Goal: Task Accomplishment & Management: Manage account settings

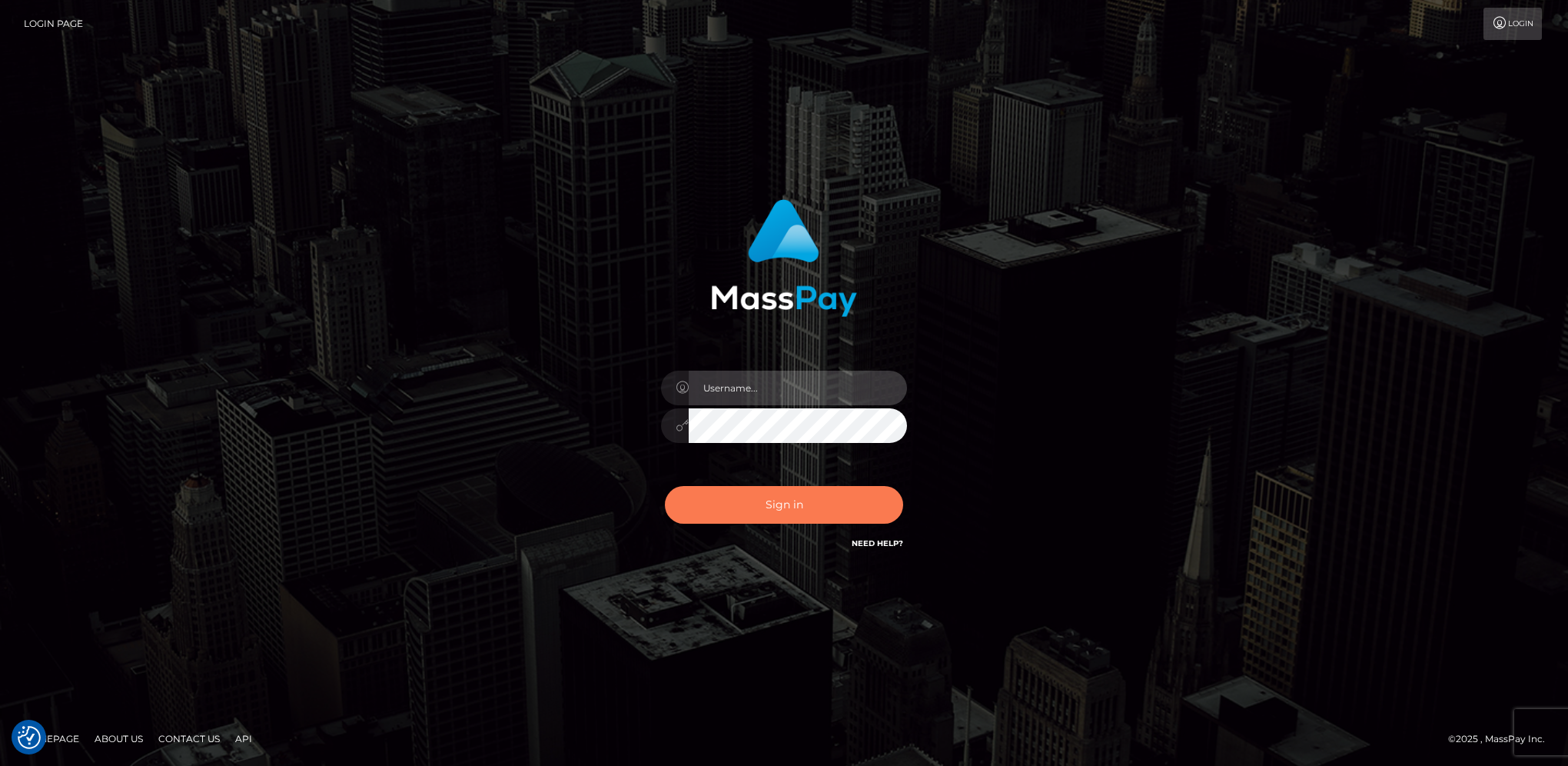
type input "hengland"
click at [822, 492] on button "Sign in" at bounding box center [784, 504] width 239 height 38
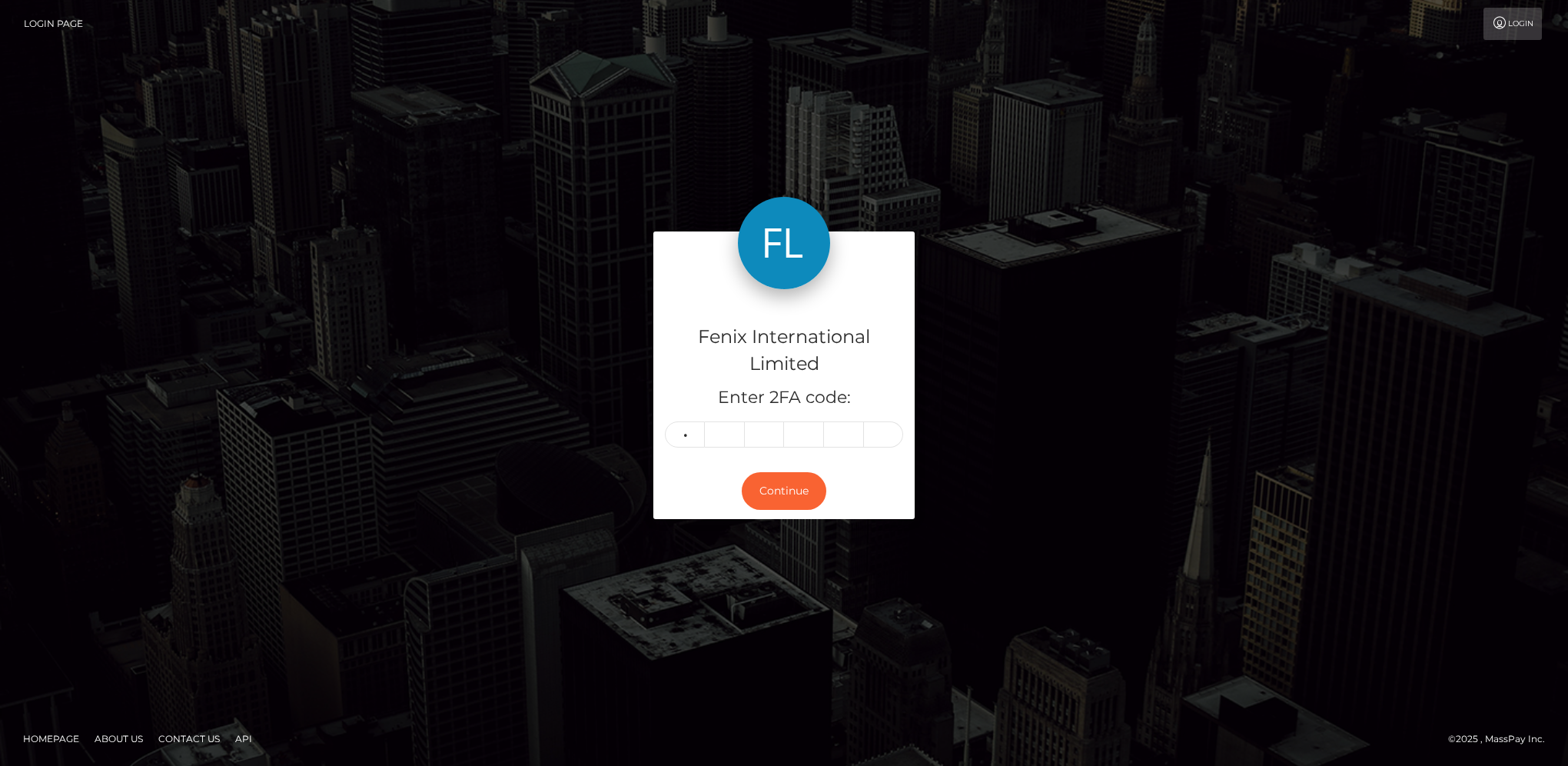
type input "6"
type input "1"
type input "7"
type input "0"
type input "3"
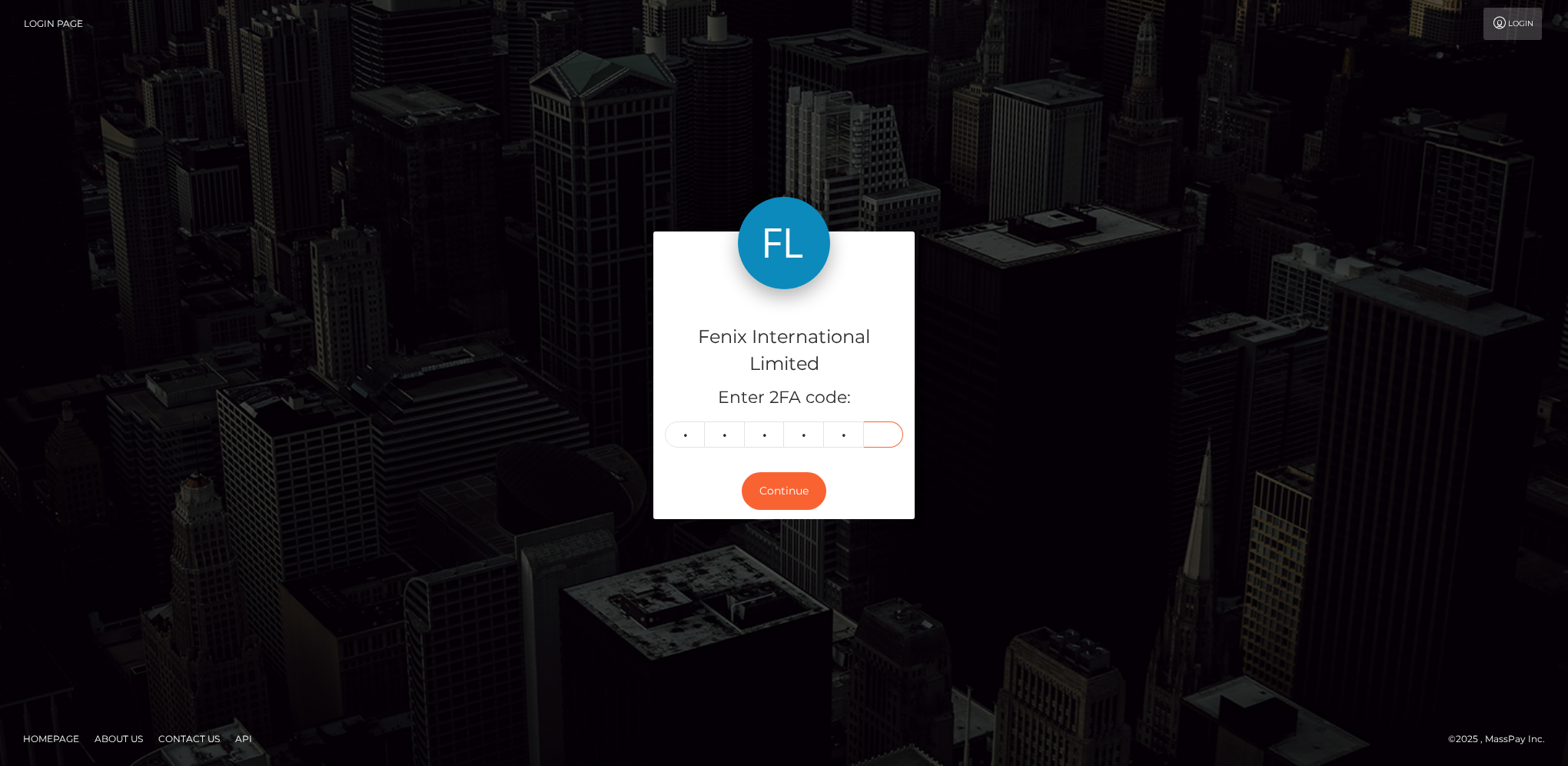
type input "8"
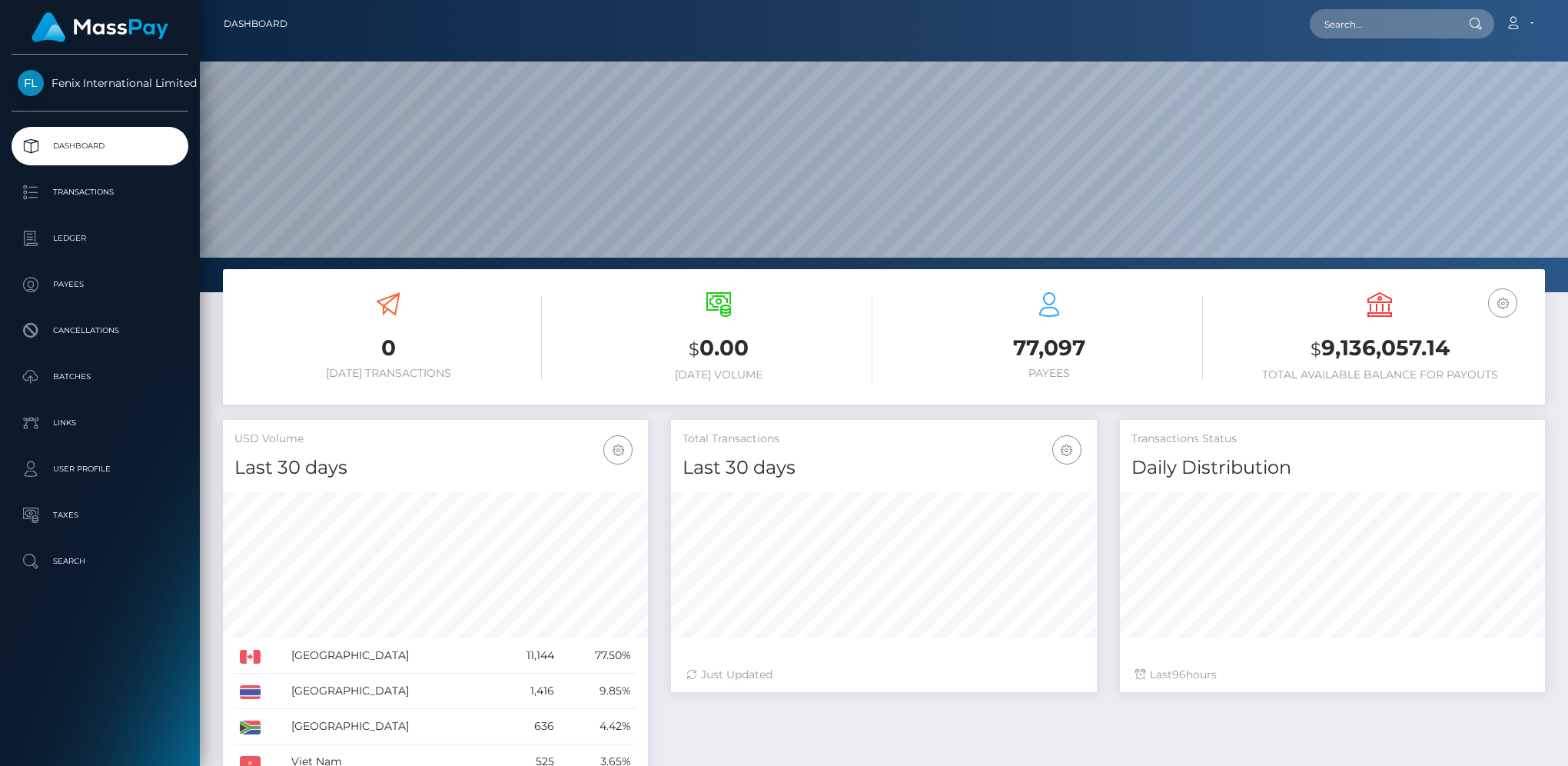
scroll to position [272, 424]
click at [68, 377] on p "Batches" at bounding box center [100, 376] width 164 height 23
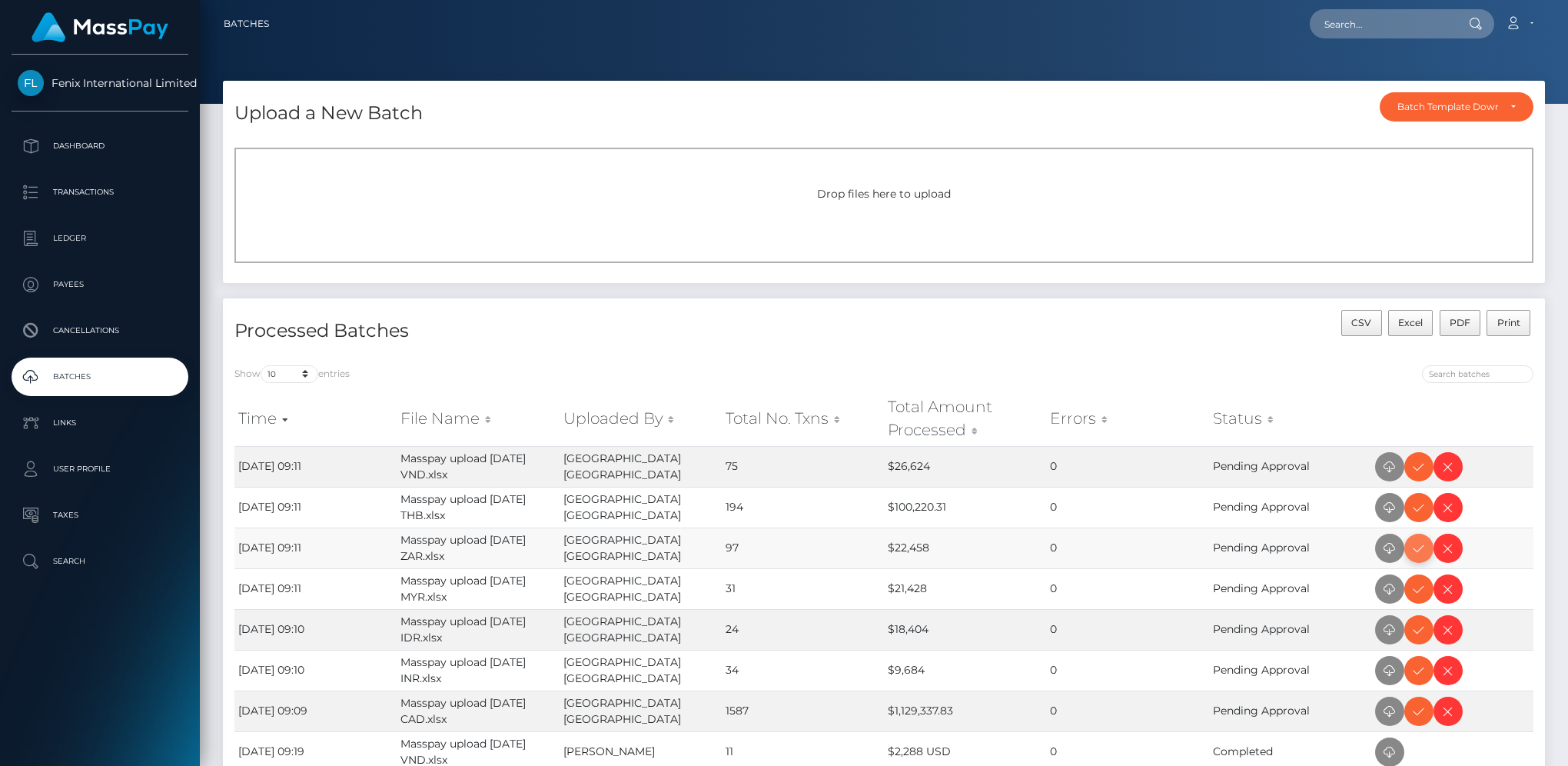
click at [1415, 551] on icon at bounding box center [1419, 548] width 19 height 19
click at [1416, 469] on icon at bounding box center [1419, 467] width 19 height 19
click at [1422, 513] on icon at bounding box center [1419, 508] width 19 height 19
drag, startPoint x: 1418, startPoint y: 591, endPoint x: 1429, endPoint y: 577, distance: 17.8
click at [1418, 591] on icon at bounding box center [1419, 589] width 19 height 19
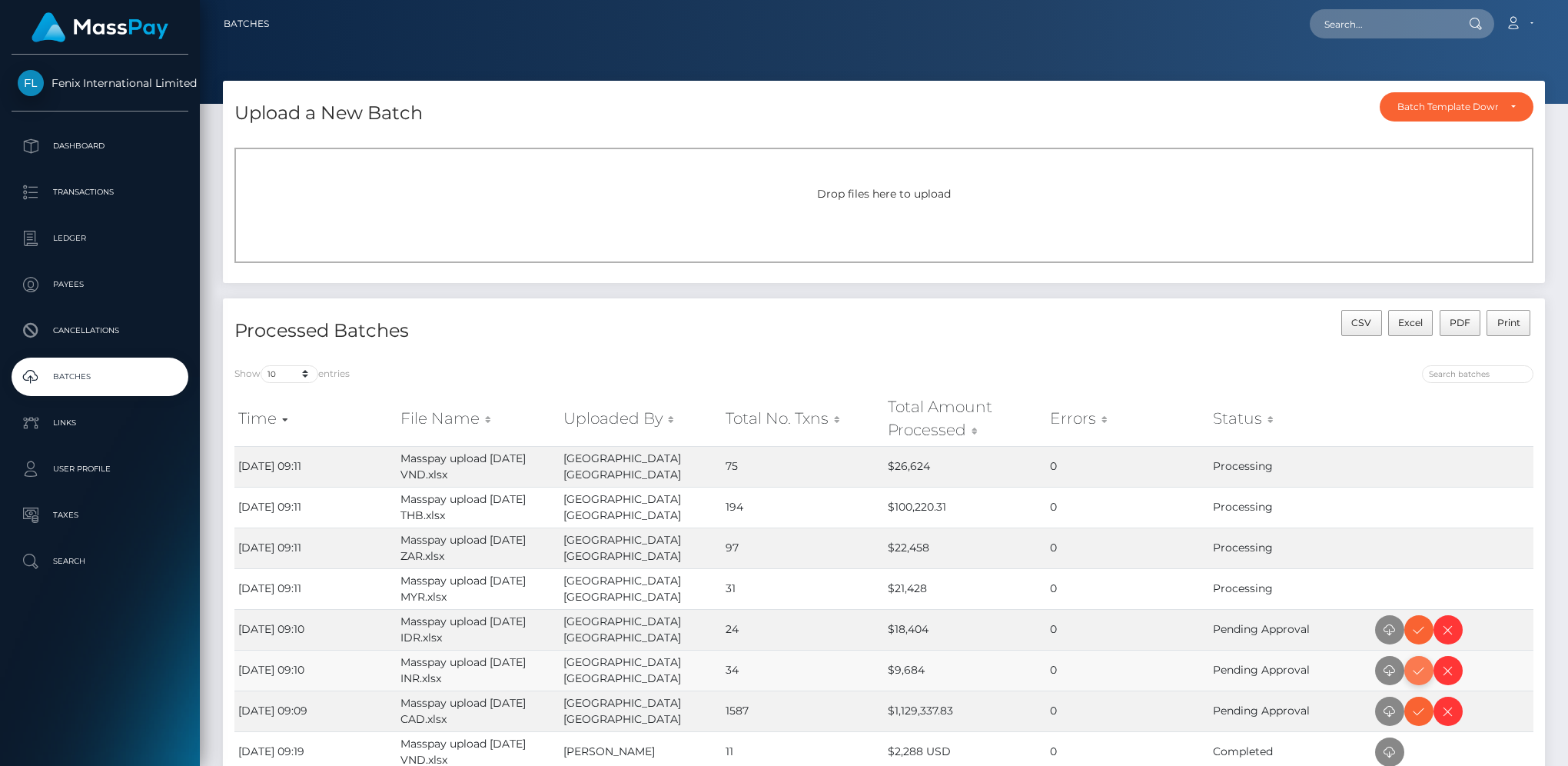
click at [1429, 675] on span at bounding box center [1419, 670] width 29 height 29
click at [1418, 629] on icon at bounding box center [1419, 630] width 19 height 19
drag, startPoint x: 1414, startPoint y: 713, endPoint x: 1437, endPoint y: 701, distance: 25.9
click at [1414, 713] on icon at bounding box center [1419, 711] width 19 height 19
